Goal: Browse casually

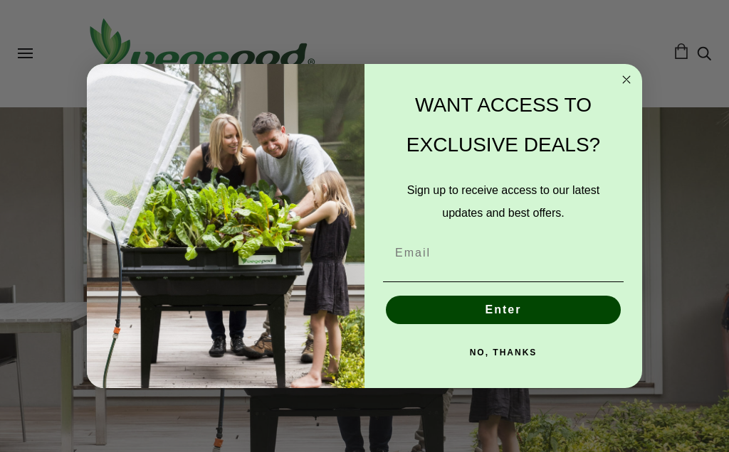
scroll to position [0, 227]
click at [631, 77] on circle "Close dialog" at bounding box center [626, 79] width 16 height 16
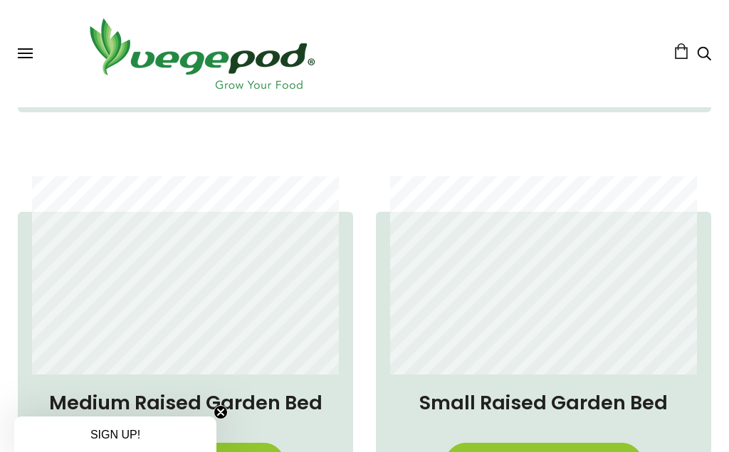
scroll to position [0, 1363]
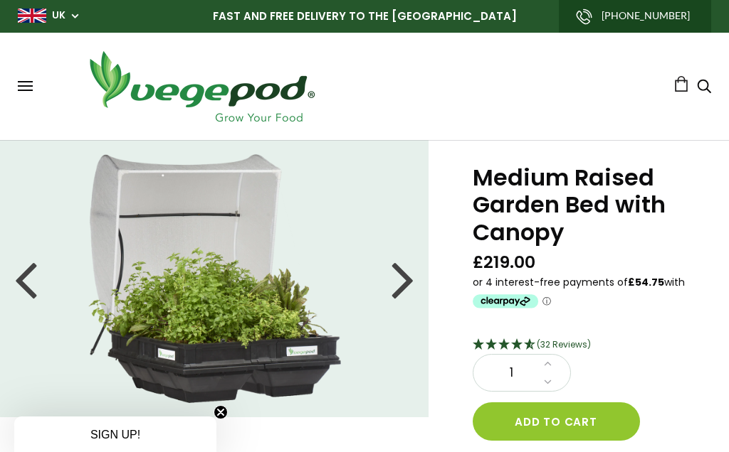
click at [53, 16] on link "UK" at bounding box center [59, 16] width 14 height 14
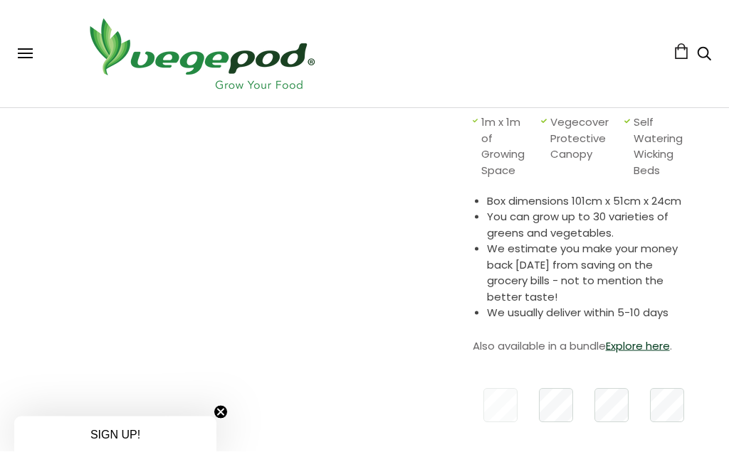
scroll to position [359, 0]
click at [217, 420] on circle "Close teaser" at bounding box center [221, 413] width 14 height 14
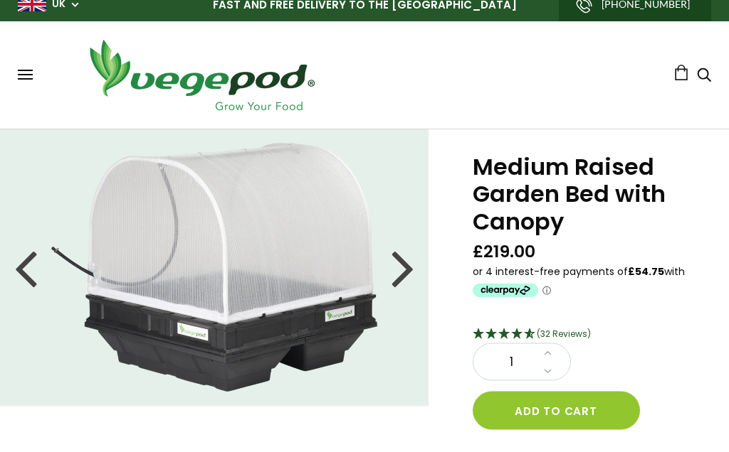
scroll to position [11, 0]
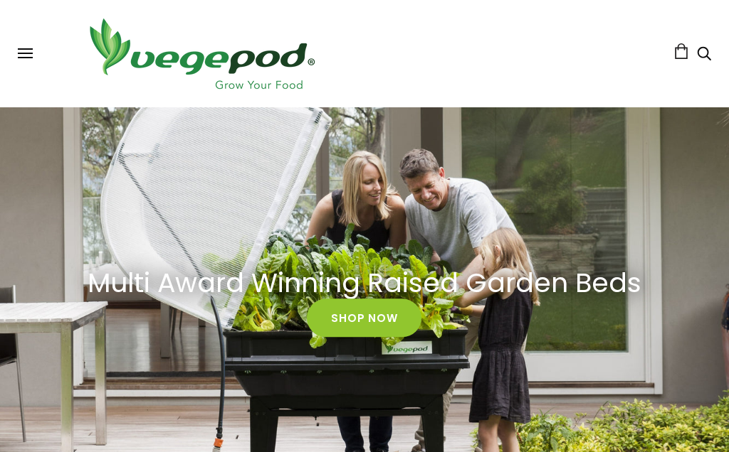
scroll to position [0, 227]
